Goal: Task Accomplishment & Management: Use online tool/utility

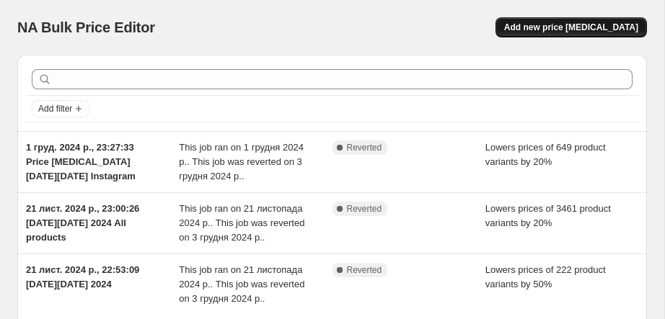
click at [570, 30] on span "Add new price change job" at bounding box center [571, 28] width 134 height 12
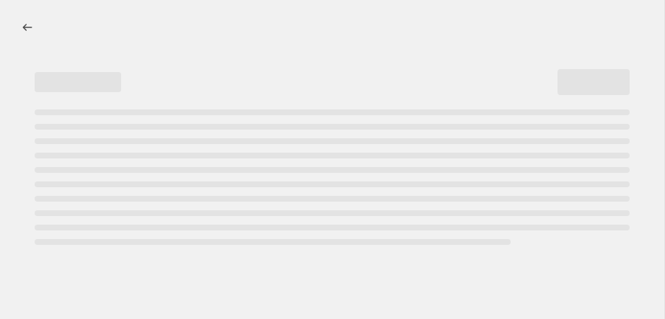
select select "percentage"
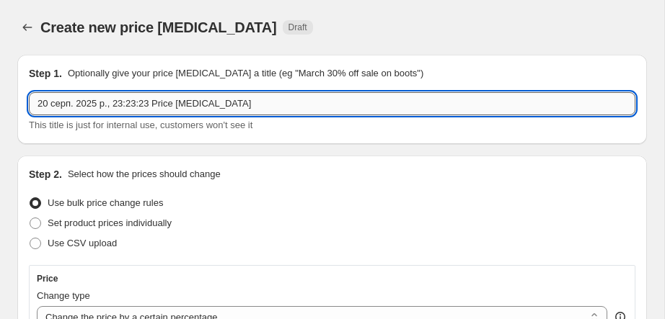
drag, startPoint x: 261, startPoint y: 107, endPoint x: 36, endPoint y: 107, distance: 225.0
click at [35, 107] on input "20 серп. 2025 р., 23:23:23 Price change job" at bounding box center [332, 103] width 607 height 23
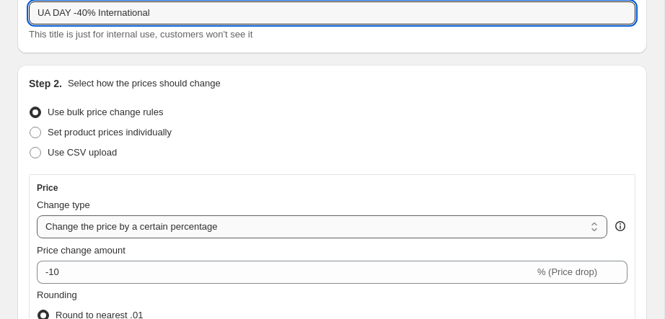
scroll to position [142, 0]
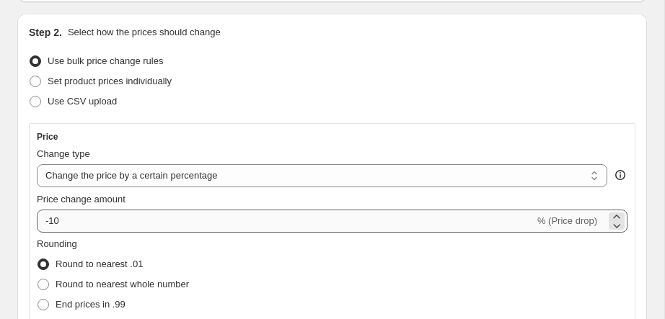
type input "UA DAY -40% International"
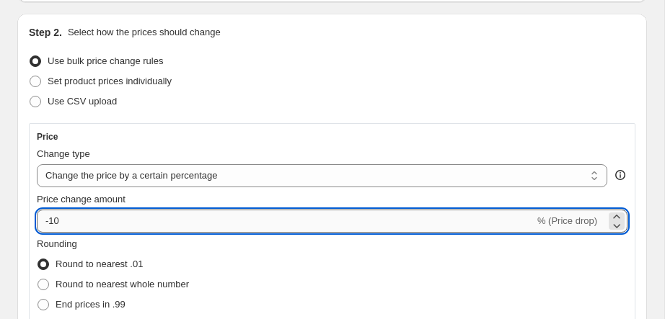
click at [86, 222] on input "-10" at bounding box center [286, 221] width 498 height 23
type input "-1"
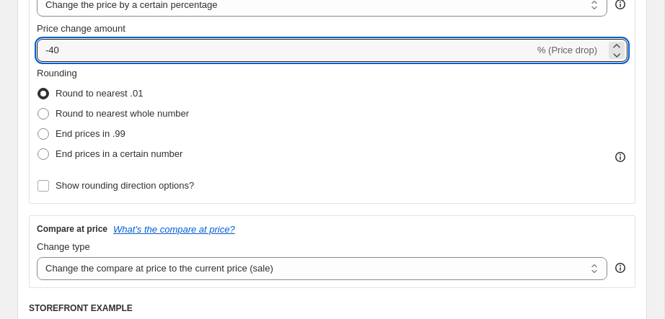
scroll to position [353, 0]
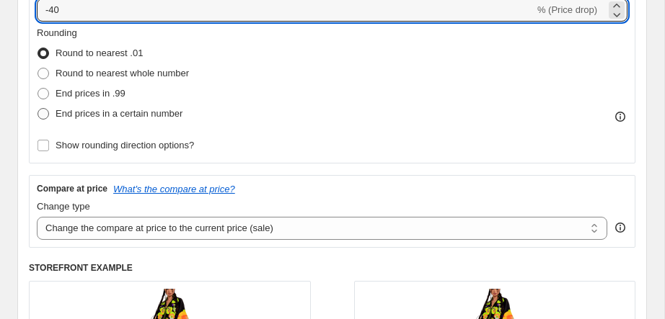
type input "-40"
click at [41, 117] on span at bounding box center [44, 114] width 12 height 12
click at [38, 109] on input "End prices in a certain number" at bounding box center [38, 108] width 1 height 1
radio input "true"
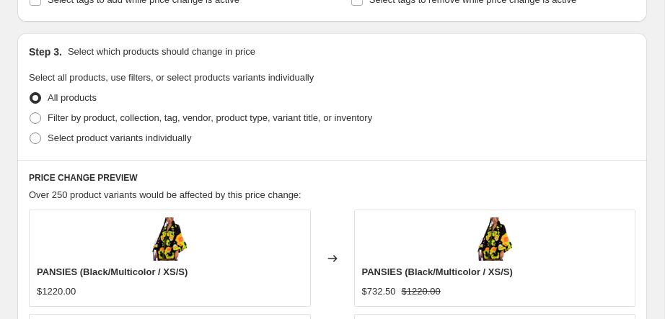
scroll to position [885, 0]
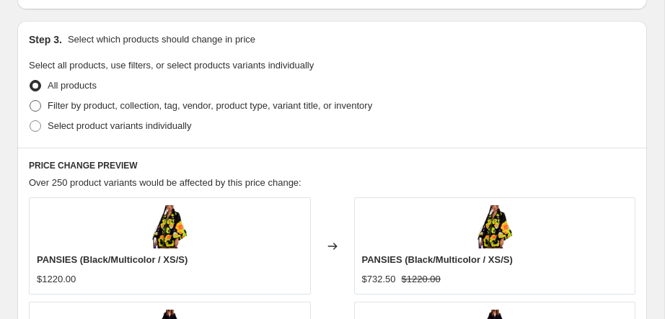
click at [43, 104] on label "Filter by product, collection, tag, vendor, product type, variant title, or inv…" at bounding box center [200, 106] width 343 height 20
click at [30, 101] on input "Filter by product, collection, tag, vendor, product type, variant title, or inv…" at bounding box center [30, 100] width 1 height 1
radio input "true"
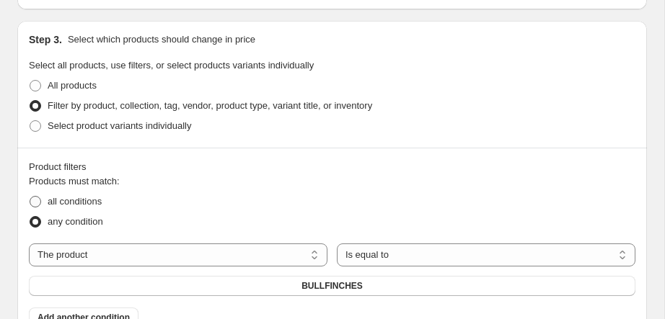
click at [35, 203] on span at bounding box center [36, 202] width 12 height 12
click at [30, 197] on input "all conditions" at bounding box center [30, 196] width 1 height 1
radio input "true"
click at [387, 257] on select "Is equal to Is not equal to" at bounding box center [486, 255] width 299 height 23
click at [294, 242] on div "Products must match: all conditions any condition The product The product's col…" at bounding box center [332, 252] width 607 height 154
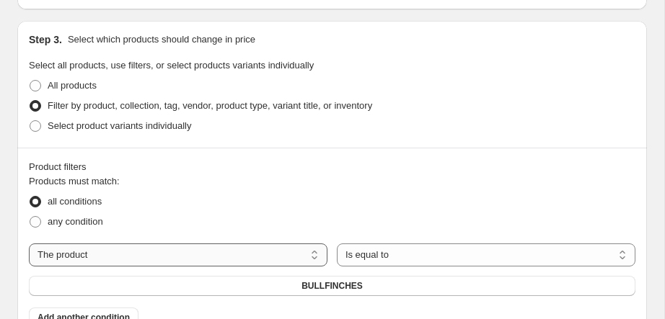
click at [294, 247] on select "The product The product's collection The product's tag The product's vendor The…" at bounding box center [178, 255] width 299 height 23
select select "collection"
click at [336, 283] on span "All products" at bounding box center [332, 287] width 50 height 12
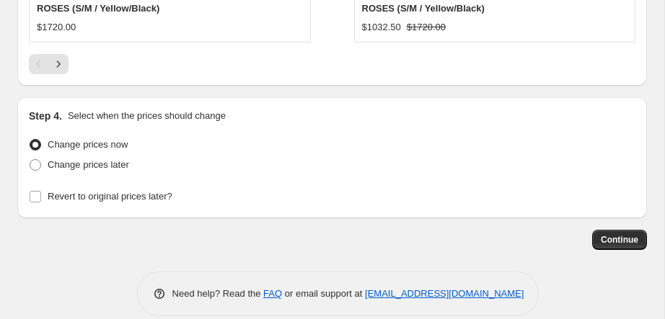
scroll to position [1762, 0]
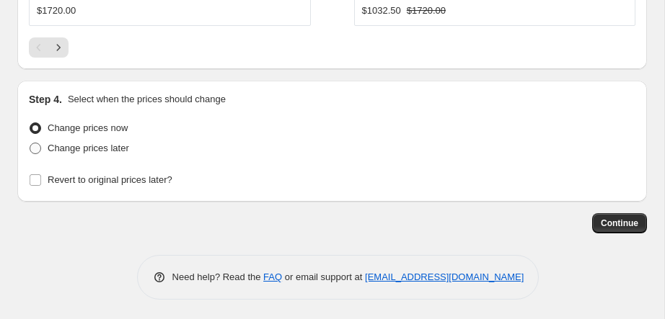
click at [122, 149] on span "Change prices later" at bounding box center [88, 148] width 81 height 11
click at [30, 144] on input "Change prices later" at bounding box center [30, 143] width 1 height 1
radio input "true"
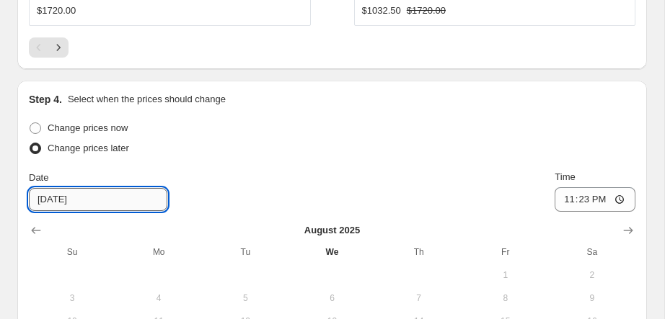
click at [55, 198] on input "8/21/2025" at bounding box center [98, 199] width 138 height 23
type input "8/20/2025"
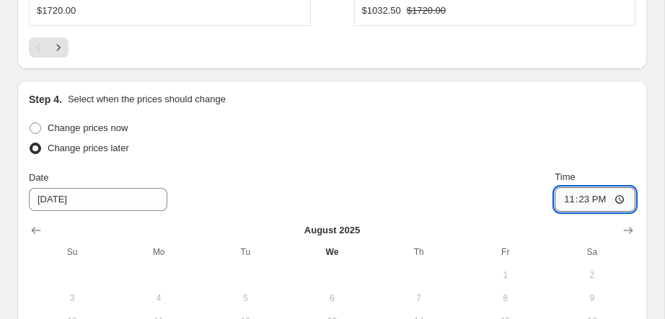
click at [597, 198] on input "23:23" at bounding box center [595, 200] width 81 height 25
type input "23:59"
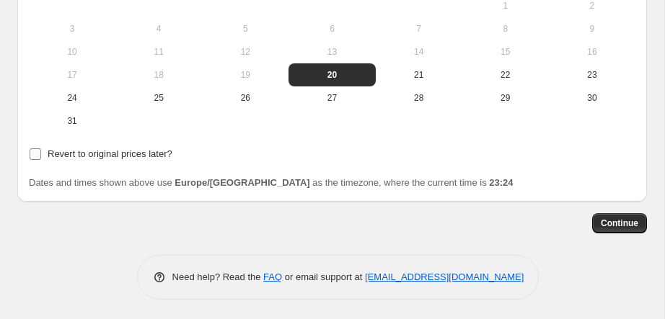
click at [80, 152] on span "Revert to original prices later?" at bounding box center [110, 154] width 125 height 11
click at [41, 152] on input "Revert to original prices later?" at bounding box center [36, 155] width 12 height 12
checkbox input "true"
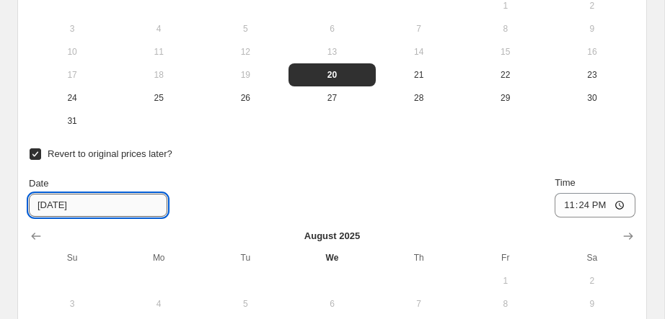
click at [57, 203] on input "8/27/2025" at bounding box center [98, 205] width 138 height 23
type input "8/24/2025"
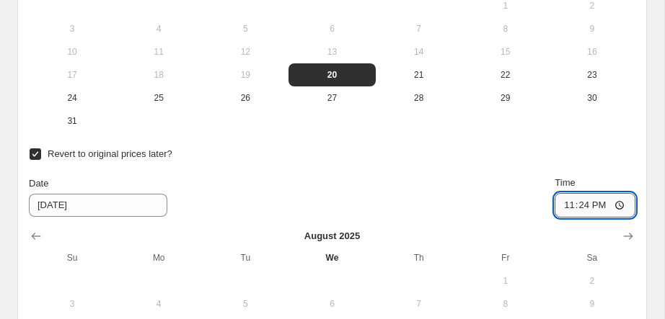
click at [601, 201] on input "23:24" at bounding box center [595, 205] width 81 height 25
type input "23:59"
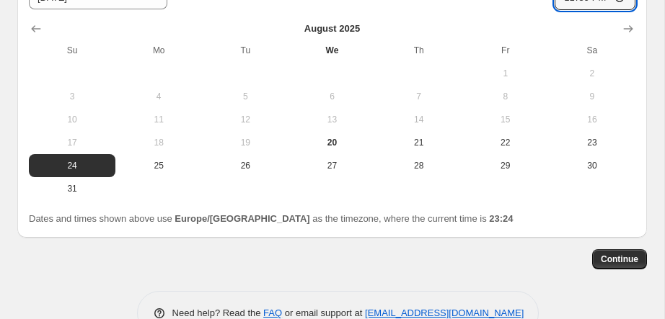
scroll to position [2275, 0]
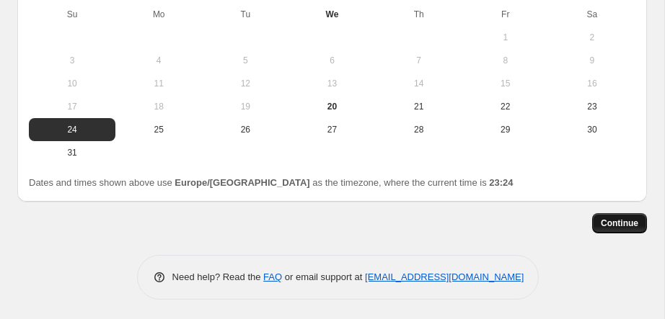
click at [612, 222] on span "Continue" at bounding box center [620, 224] width 38 height 12
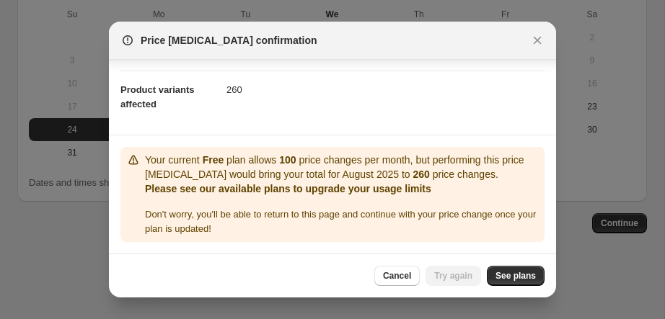
scroll to position [157, 0]
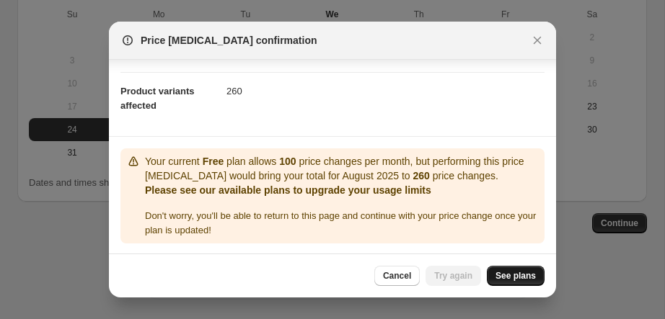
click at [504, 278] on span "See plans" at bounding box center [515, 276] width 40 height 12
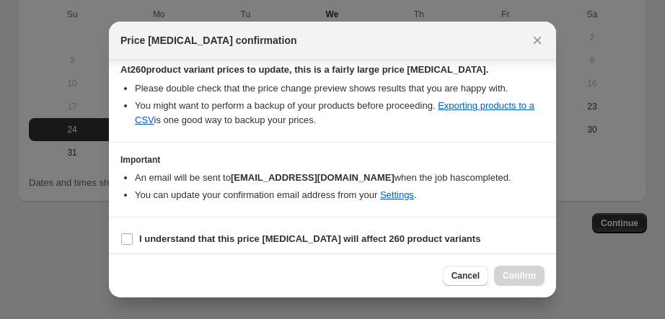
scroll to position [274, 0]
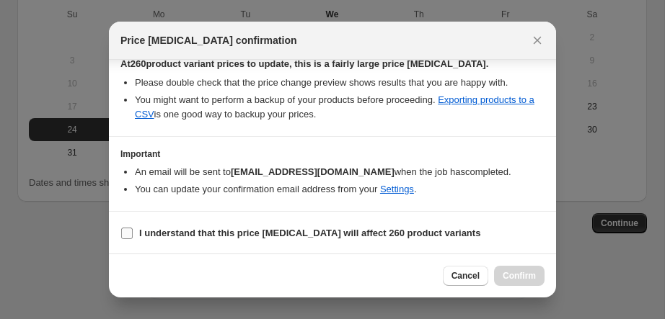
click at [168, 228] on b "I understand that this price change job will affect 260 product variants" at bounding box center [309, 233] width 341 height 11
click at [133, 228] on input "I understand that this price change job will affect 260 product variants" at bounding box center [127, 234] width 12 height 12
checkbox input "true"
click at [518, 283] on button "Confirm" at bounding box center [519, 276] width 50 height 20
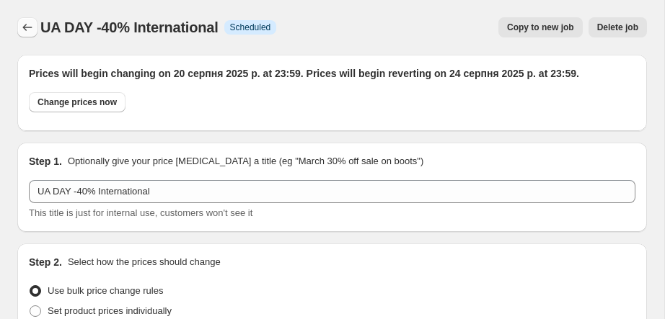
click at [31, 32] on icon "Price change jobs" at bounding box center [27, 27] width 14 height 14
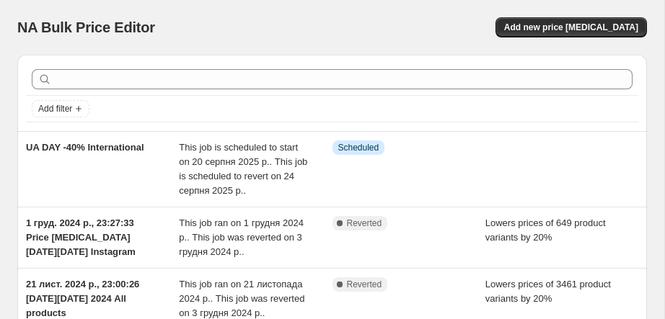
click at [542, 40] on div "NA Bulk Price Editor. This page is ready NA Bulk Price Editor Add new price cha…" at bounding box center [332, 27] width 630 height 55
click at [545, 31] on span "Add new price [MEDICAL_DATA]" at bounding box center [571, 28] width 134 height 12
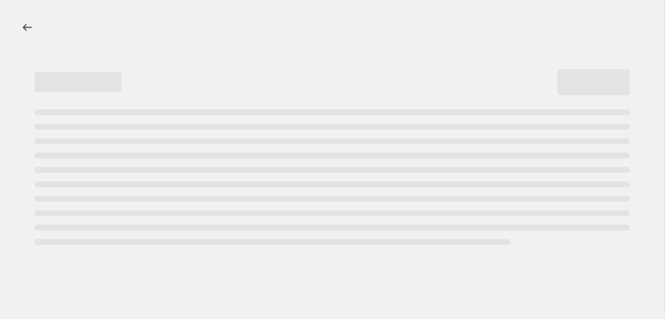
select select "percentage"
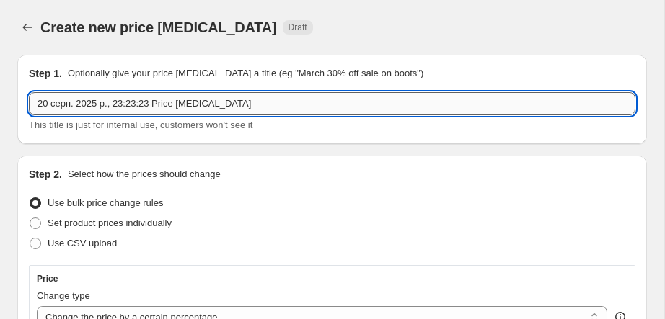
click at [93, 99] on input "20 серп. 2025 р., 23:23:23 Price change job" at bounding box center [332, 103] width 607 height 23
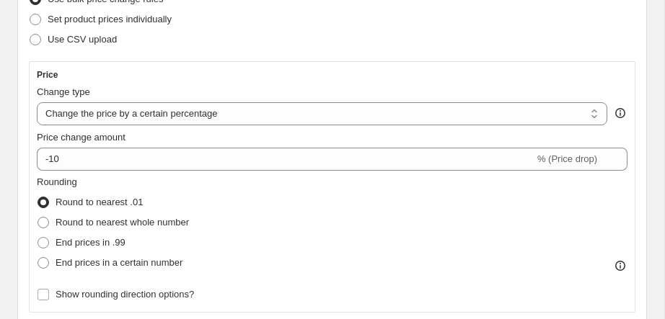
scroll to position [234, 0]
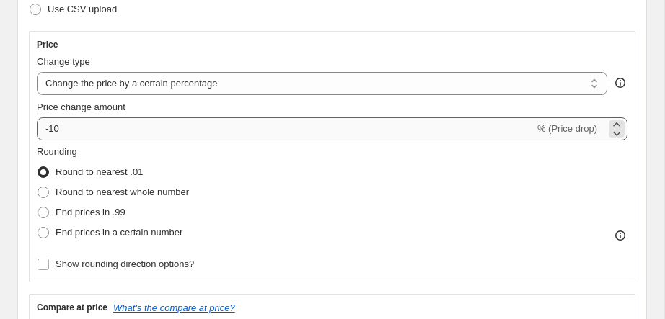
type input "UA Day -10% International"
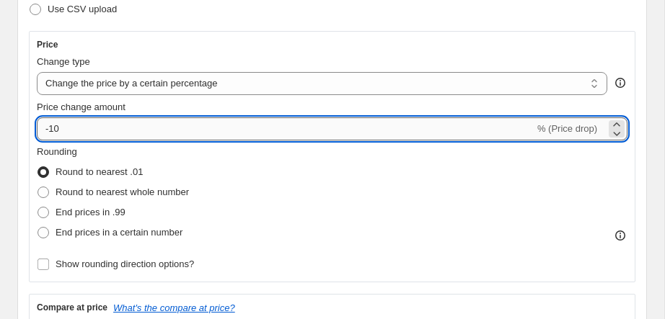
click at [107, 128] on input "-10" at bounding box center [286, 129] width 498 height 23
type input "-1"
type input "-10"
click at [126, 231] on span "End prices in a certain number" at bounding box center [119, 232] width 127 height 11
click at [38, 228] on input "End prices in a certain number" at bounding box center [38, 227] width 1 height 1
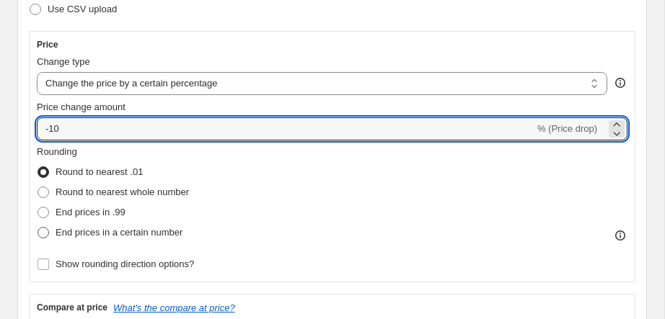
radio input "true"
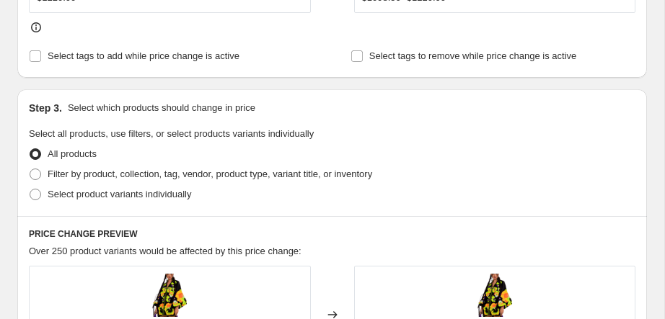
scroll to position [831, 0]
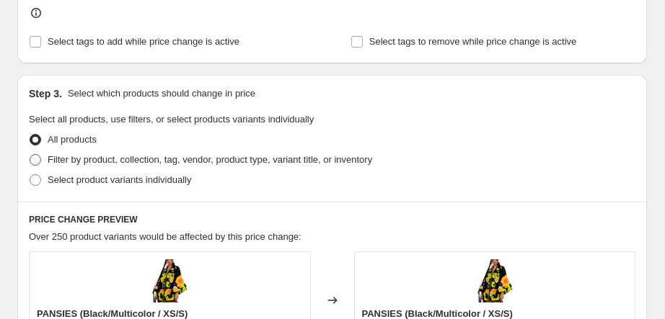
click at [32, 157] on span at bounding box center [36, 160] width 12 height 12
click at [30, 155] on input "Filter by product, collection, tag, vendor, product type, variant title, or inv…" at bounding box center [30, 154] width 1 height 1
radio input "true"
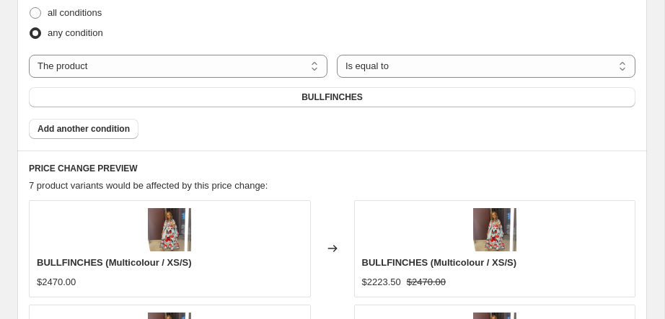
scroll to position [1075, 0]
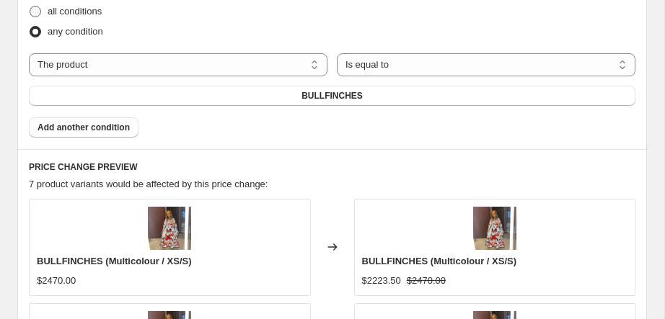
click at [84, 6] on span "all conditions" at bounding box center [75, 11] width 54 height 11
click at [30, 6] on input "all conditions" at bounding box center [30, 6] width 1 height 1
radio input "true"
click at [268, 69] on select "The product The product's collection The product's tag The product's vendor The…" at bounding box center [178, 64] width 299 height 23
select select "collection"
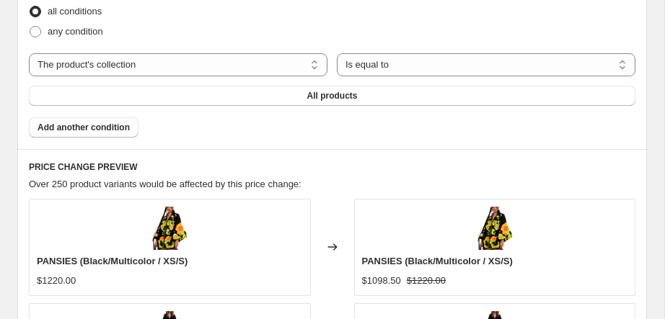
click at [332, 94] on span "All products" at bounding box center [332, 96] width 50 height 12
click at [100, 123] on span "Add another condition" at bounding box center [84, 128] width 92 height 12
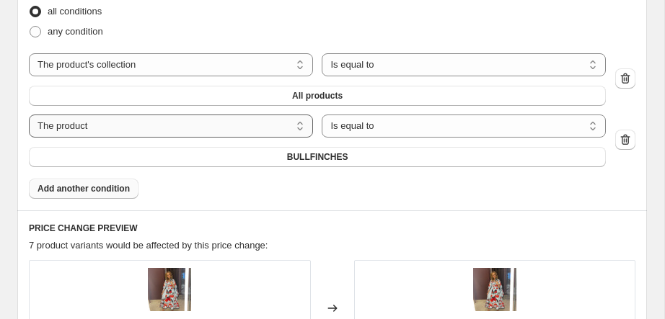
click at [287, 123] on select "The product The product's collection The product's tag The product's vendor The…" at bounding box center [171, 126] width 284 height 23
select select "collection"
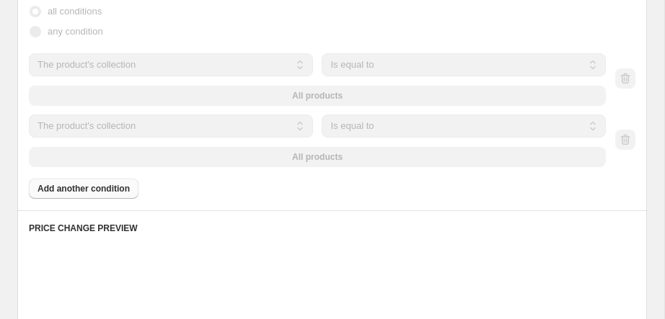
click at [350, 127] on select "Is equal to Is not equal to" at bounding box center [464, 126] width 284 height 23
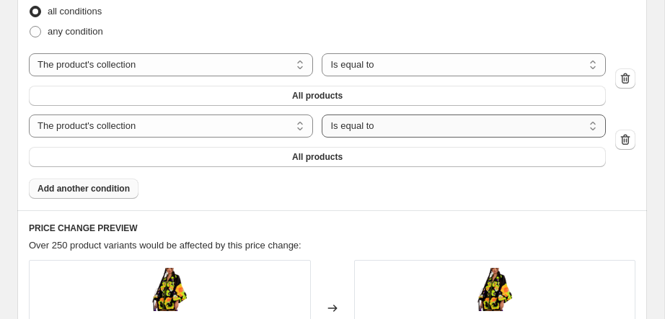
select select "not_equal"
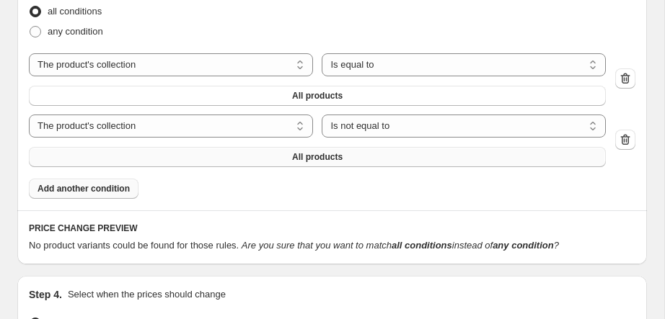
click at [301, 151] on span "All products" at bounding box center [317, 157] width 50 height 12
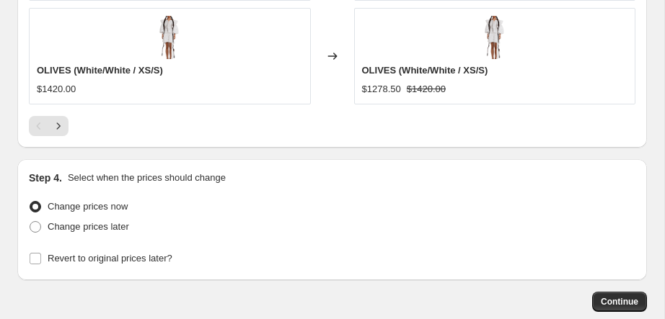
scroll to position [1823, 0]
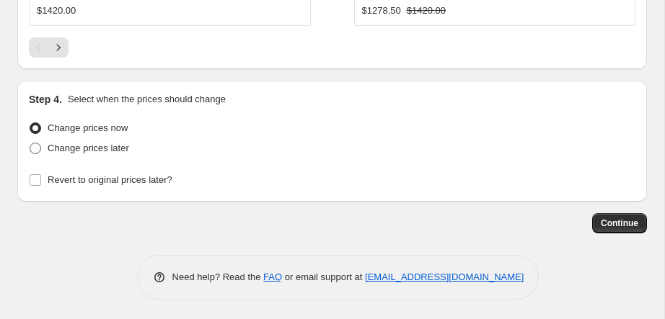
click at [112, 157] on label "Change prices later" at bounding box center [79, 148] width 100 height 20
click at [30, 144] on input "Change prices later" at bounding box center [30, 143] width 1 height 1
radio input "true"
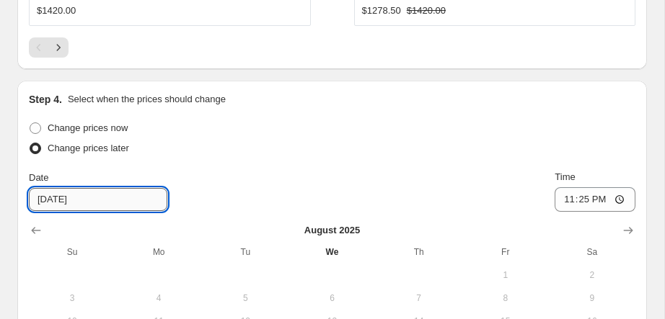
click at [56, 201] on input "8/21/2025" at bounding box center [98, 199] width 138 height 23
type input "8/20/2025"
click at [601, 196] on input "23:25" at bounding box center [595, 200] width 81 height 25
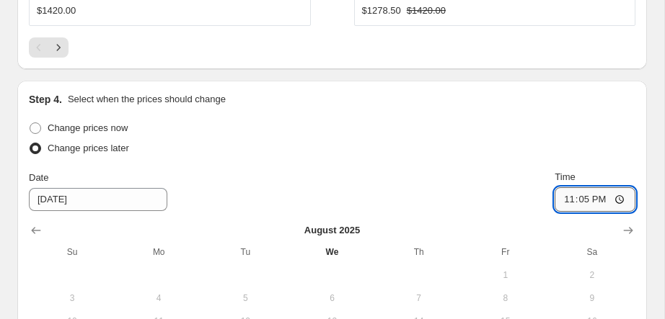
type input "23:59"
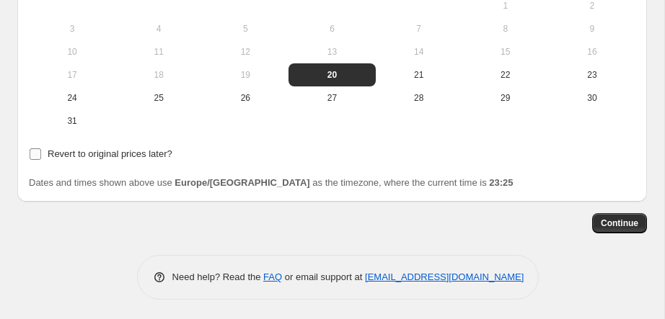
click at [79, 155] on span "Revert to original prices later?" at bounding box center [110, 154] width 125 height 11
click at [41, 155] on input "Revert to original prices later?" at bounding box center [36, 155] width 12 height 12
checkbox input "true"
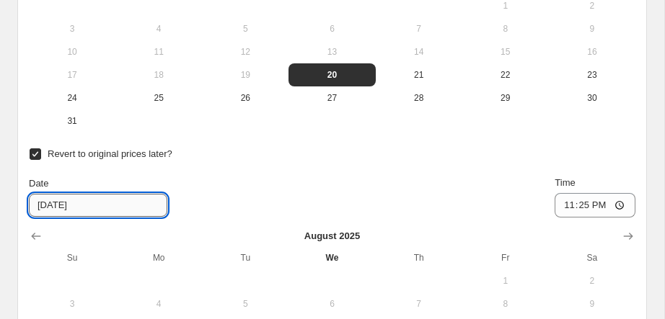
click at [53, 204] on input "8/27/2025" at bounding box center [98, 205] width 138 height 23
click at [56, 206] on input "8/27/2025" at bounding box center [98, 205] width 138 height 23
type input "8/24/2025"
click at [603, 201] on input "23:25" at bounding box center [595, 205] width 81 height 25
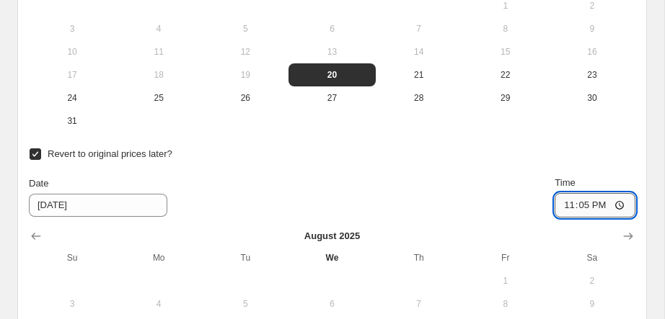
type input "23:59"
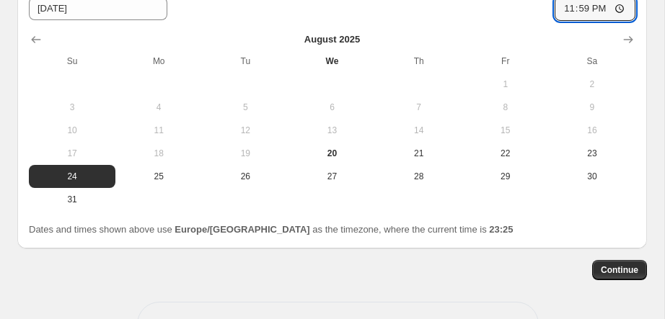
scroll to position [2337, 0]
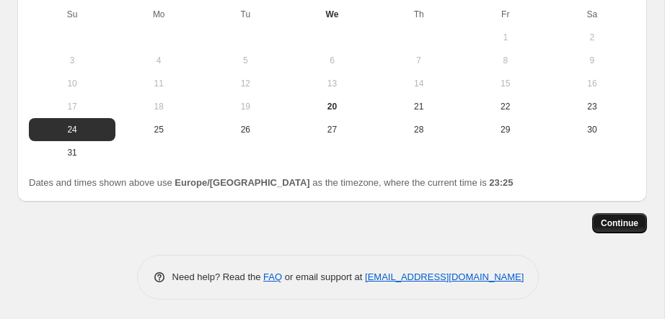
click at [622, 221] on span "Continue" at bounding box center [620, 224] width 38 height 12
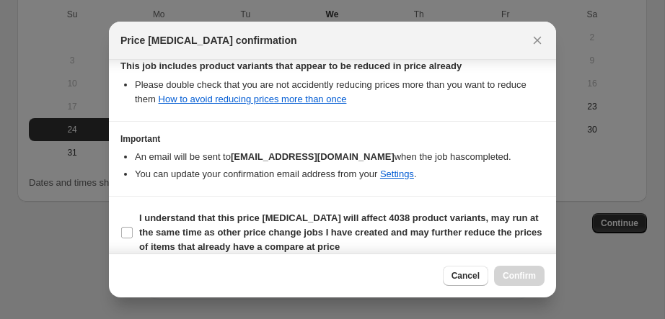
scroll to position [466, 0]
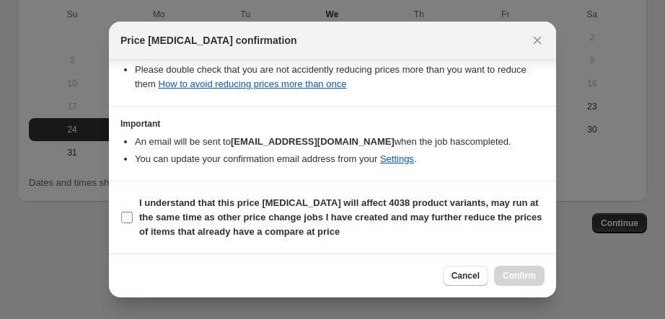
click at [133, 220] on label "I understand that this price change job will affect 4038 product variants, may …" at bounding box center [332, 217] width 424 height 49
click at [133, 220] on input "I understand that this price change job will affect 4038 product variants, may …" at bounding box center [127, 218] width 12 height 12
checkbox input "true"
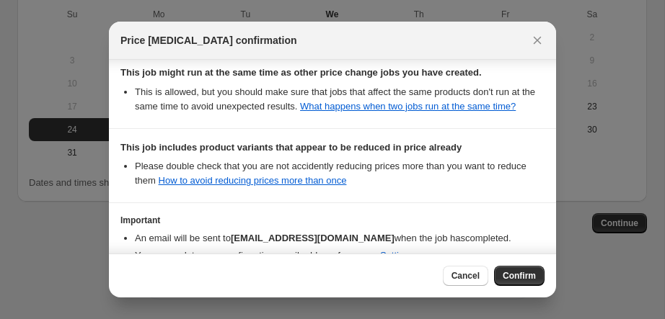
scroll to position [353, 0]
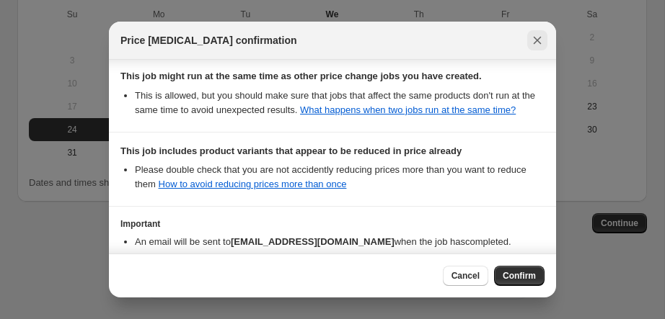
click at [539, 42] on icon "Close" at bounding box center [538, 41] width 8 height 8
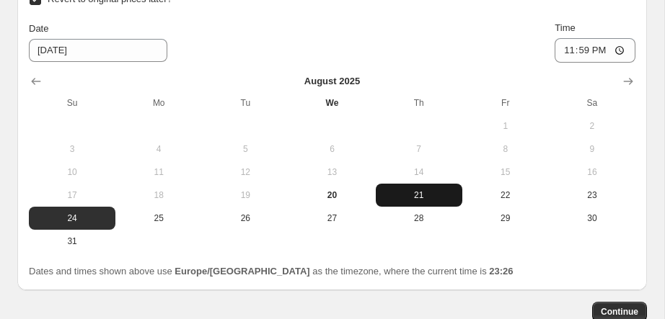
scroll to position [2337, 0]
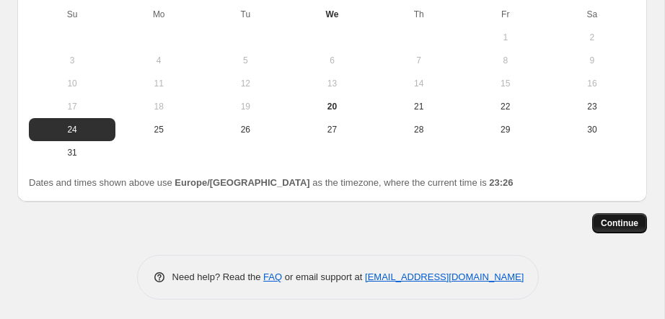
click at [612, 222] on span "Continue" at bounding box center [620, 224] width 38 height 12
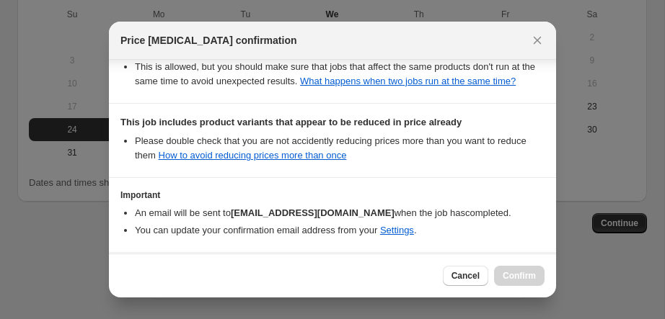
scroll to position [466, 0]
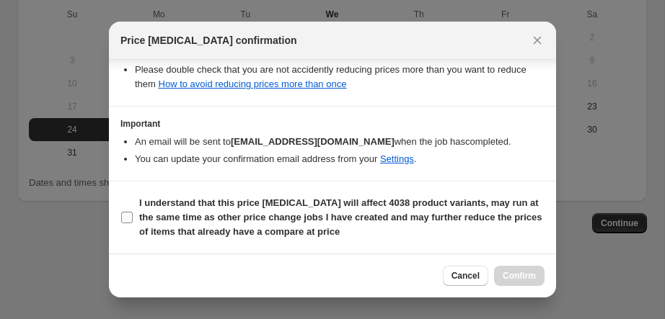
click at [137, 213] on label "I understand that this price change job will affect 4038 product variants, may …" at bounding box center [332, 217] width 424 height 49
click at [133, 213] on input "I understand that this price change job will affect 4038 product variants, may …" at bounding box center [127, 218] width 12 height 12
checkbox input "true"
click at [508, 276] on span "Confirm" at bounding box center [519, 276] width 33 height 12
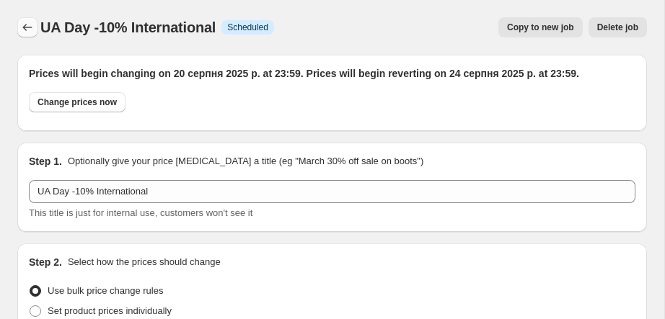
click at [27, 28] on icon "Price change jobs" at bounding box center [27, 27] width 14 height 14
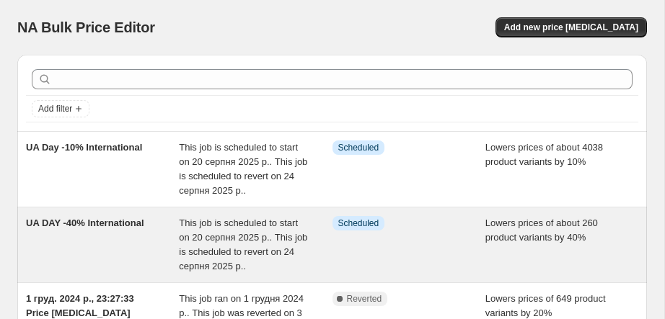
click at [97, 247] on div "UA DAY -40% International" at bounding box center [102, 245] width 153 height 58
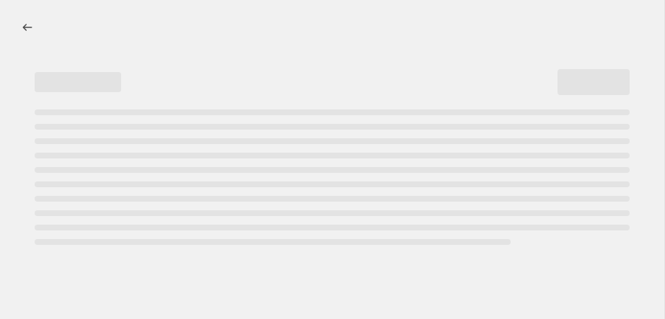
select select "percentage"
select select "collection"
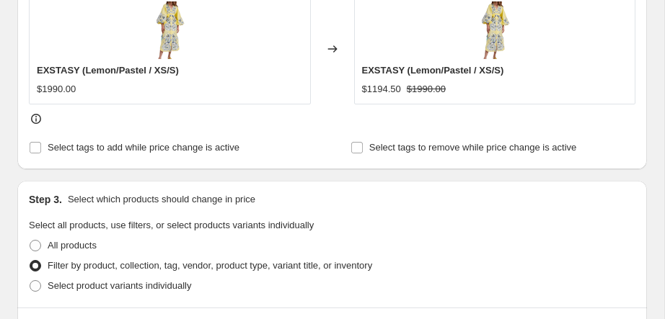
scroll to position [818, 0]
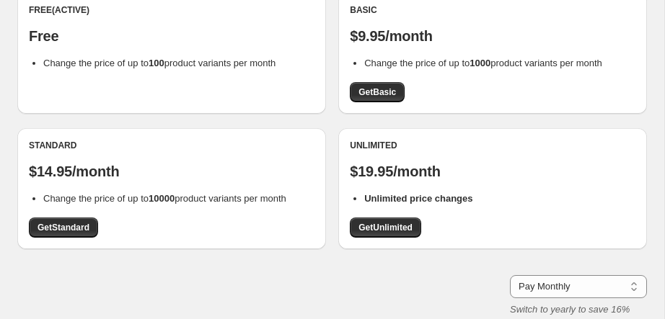
scroll to position [147, 0]
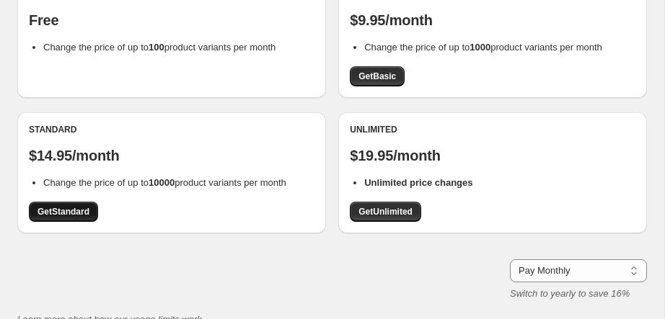
click at [65, 219] on link "Get Standard" at bounding box center [63, 212] width 69 height 20
